Goal: Task Accomplishment & Management: Manage account settings

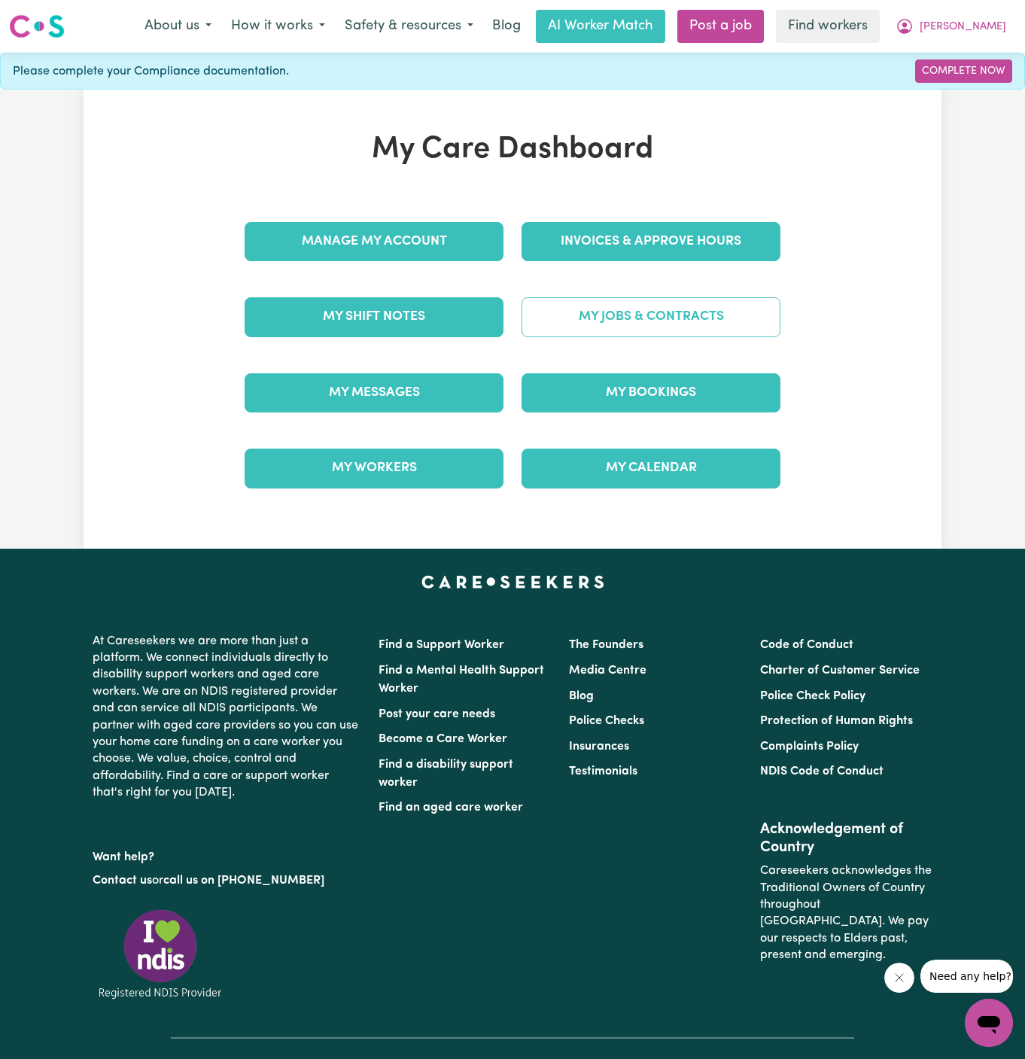
click at [661, 307] on link "My Jobs & Contracts" at bounding box center [650, 316] width 259 height 39
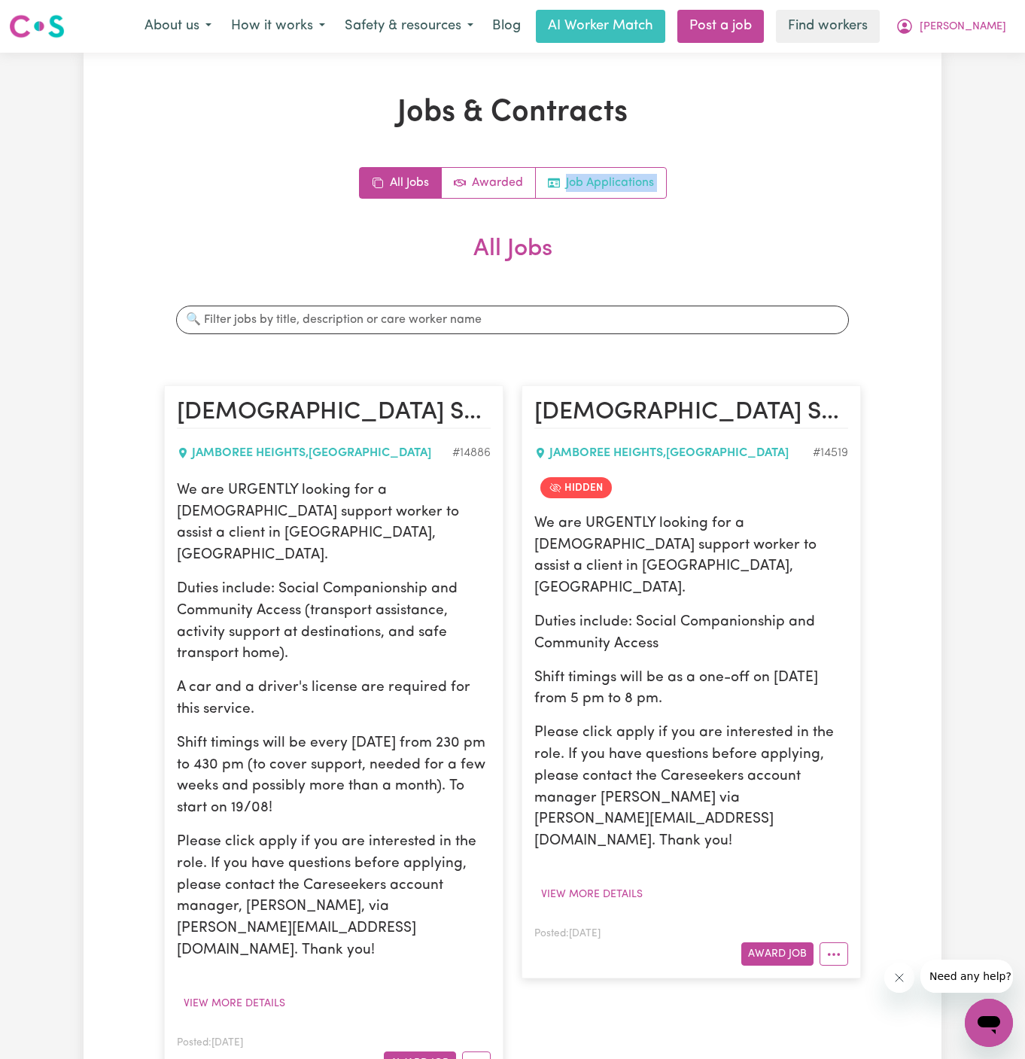
drag, startPoint x: 603, startPoint y: 219, endPoint x: 624, endPoint y: 167, distance: 56.0
click at [624, 169] on link "Job Applications" at bounding box center [601, 183] width 130 height 30
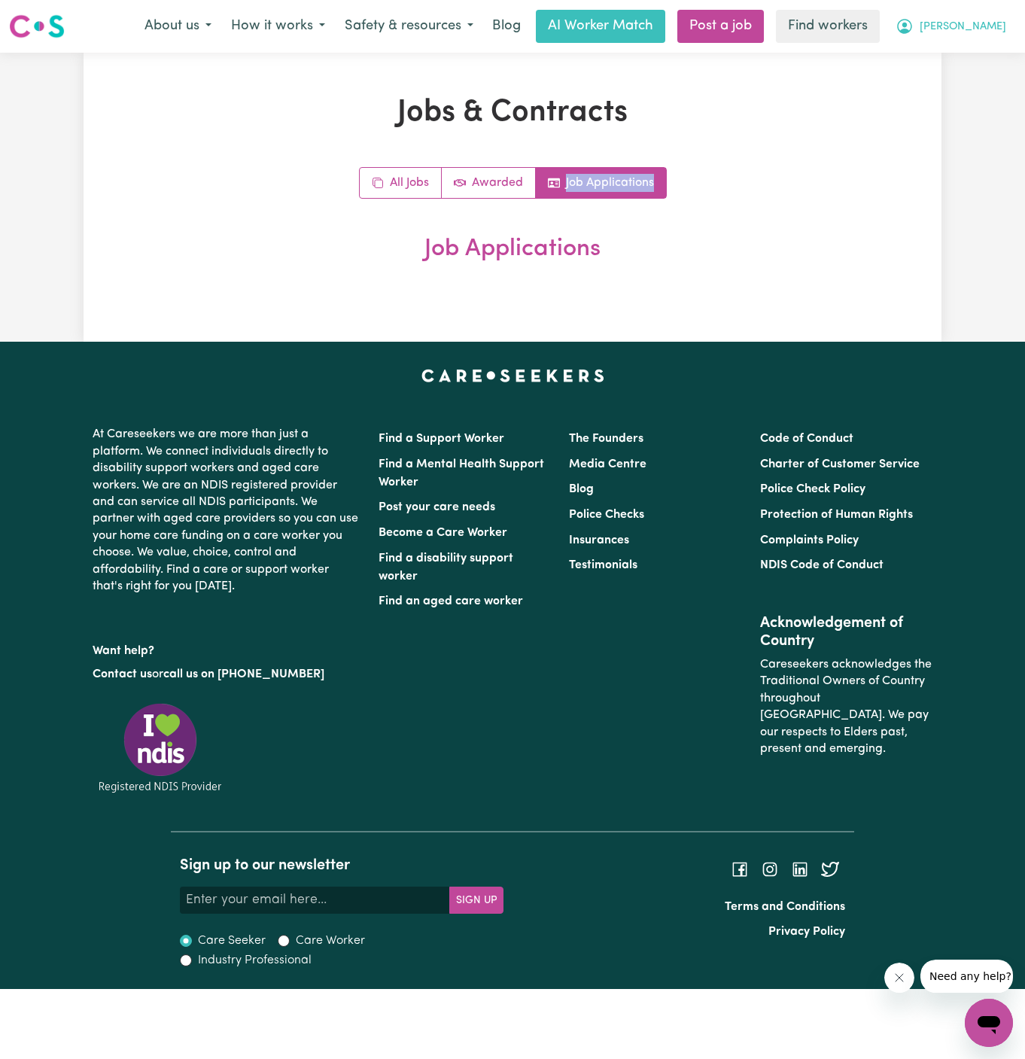
click at [993, 22] on span "[PERSON_NAME]" at bounding box center [962, 27] width 87 height 17
click at [988, 81] on link "Logout" at bounding box center [955, 86] width 119 height 29
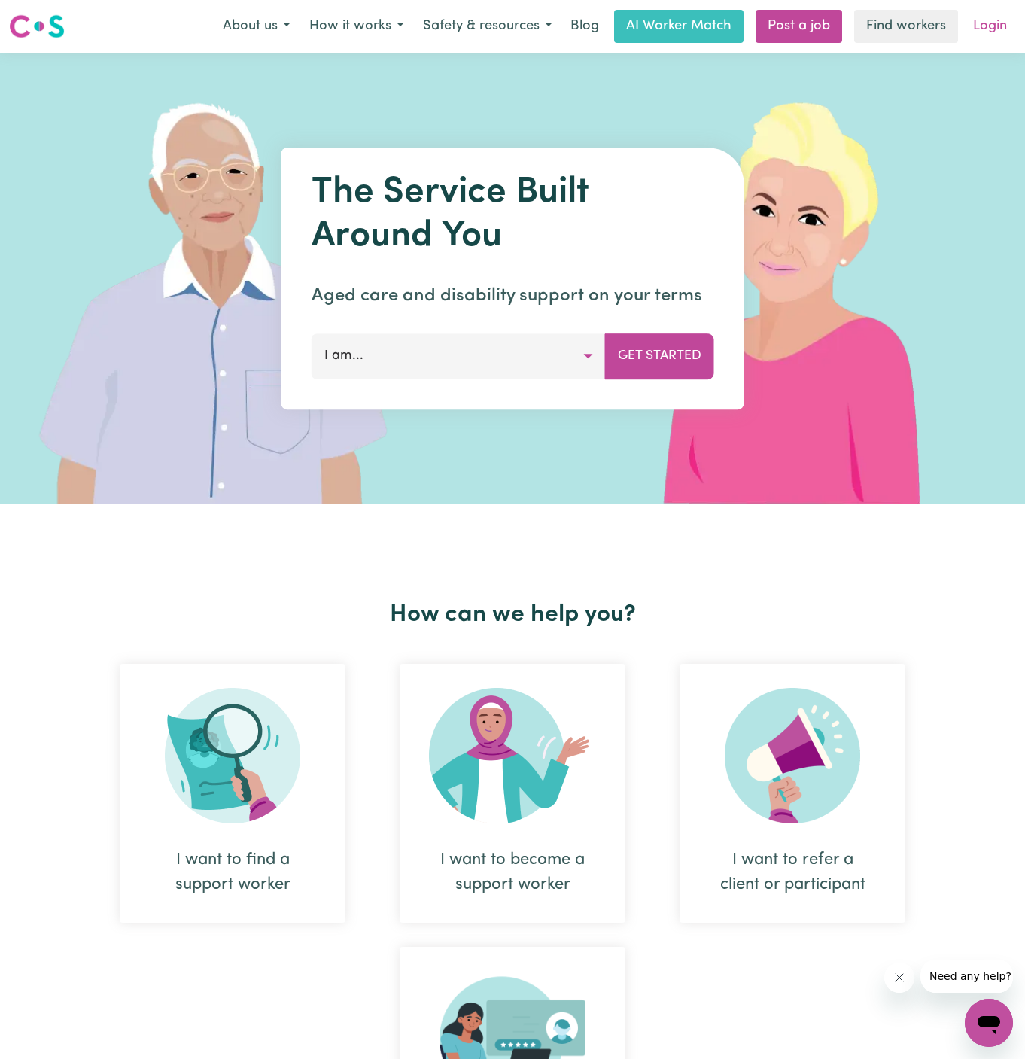
click at [988, 32] on link "Login" at bounding box center [990, 26] width 52 height 33
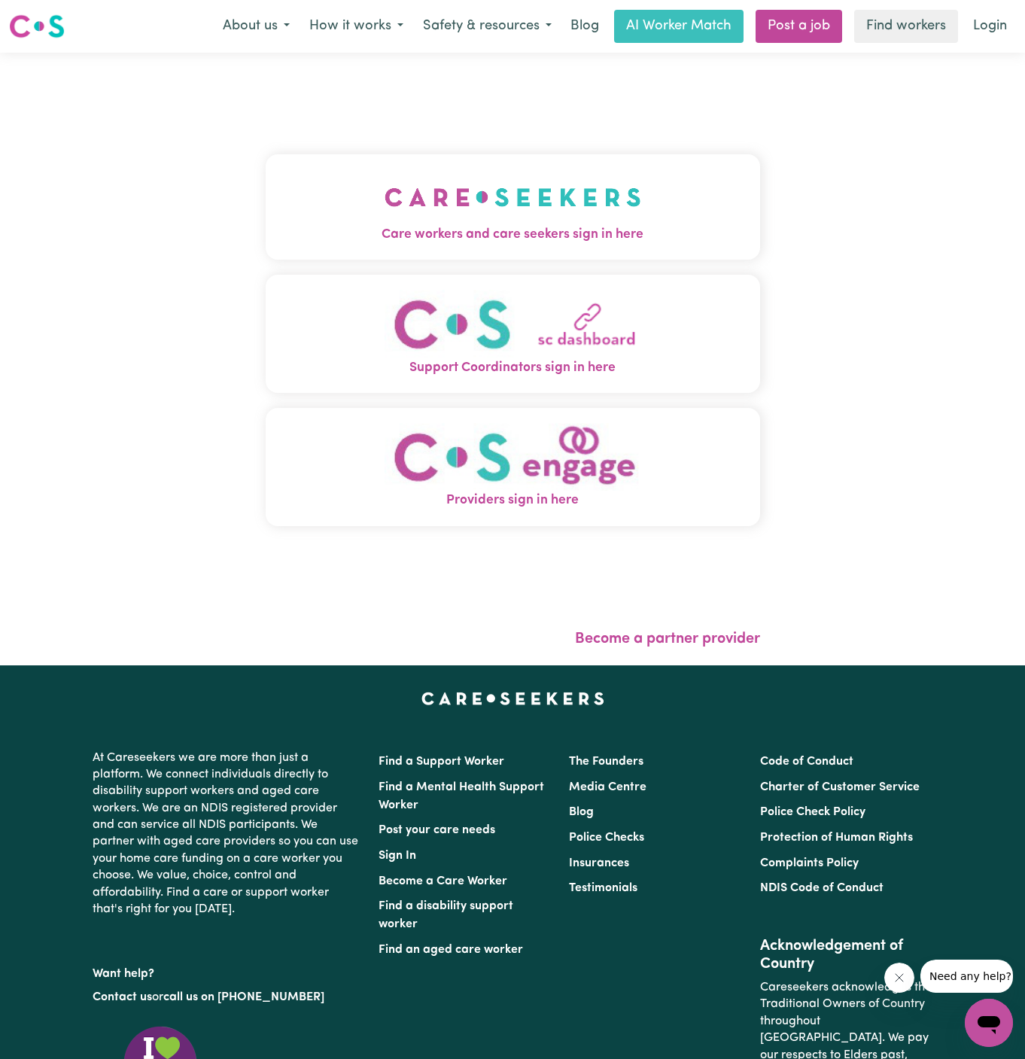
click at [655, 210] on button "Care workers and care seekers sign in here" at bounding box center [513, 206] width 494 height 105
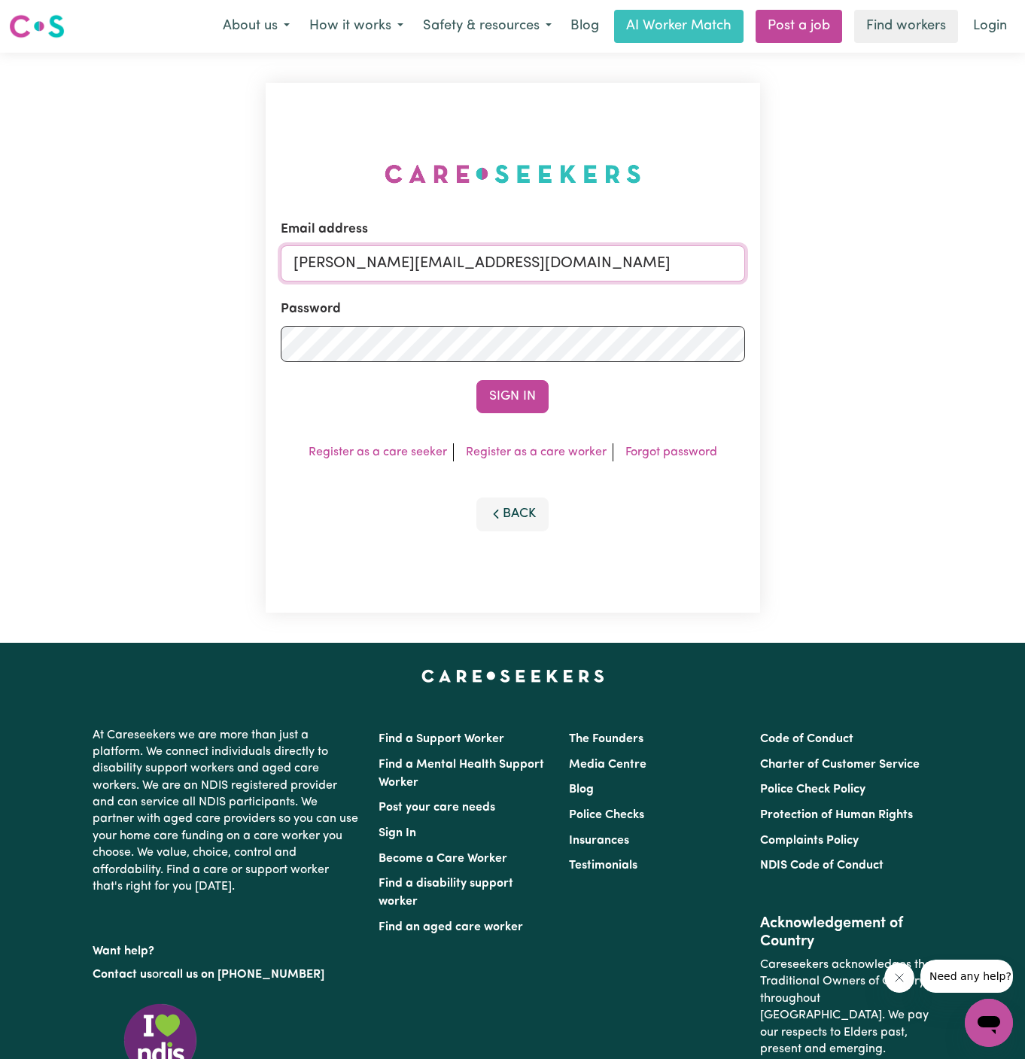
click at [679, 275] on input "[PERSON_NAME][EMAIL_ADDRESS][DOMAIN_NAME]" at bounding box center [513, 263] width 464 height 36
drag, startPoint x: 373, startPoint y: 263, endPoint x: 965, endPoint y: 322, distance: 594.3
click at [965, 322] on div "Email address [EMAIL_ADDRESS][DOMAIN_NAME] Password Sign In Register as a care …" at bounding box center [512, 348] width 1025 height 590
type input "[EMAIL_ADDRESS][DOMAIN_NAME]"
click at [476, 380] on button "Sign In" at bounding box center [512, 396] width 72 height 33
